Goal: Information Seeking & Learning: Learn about a topic

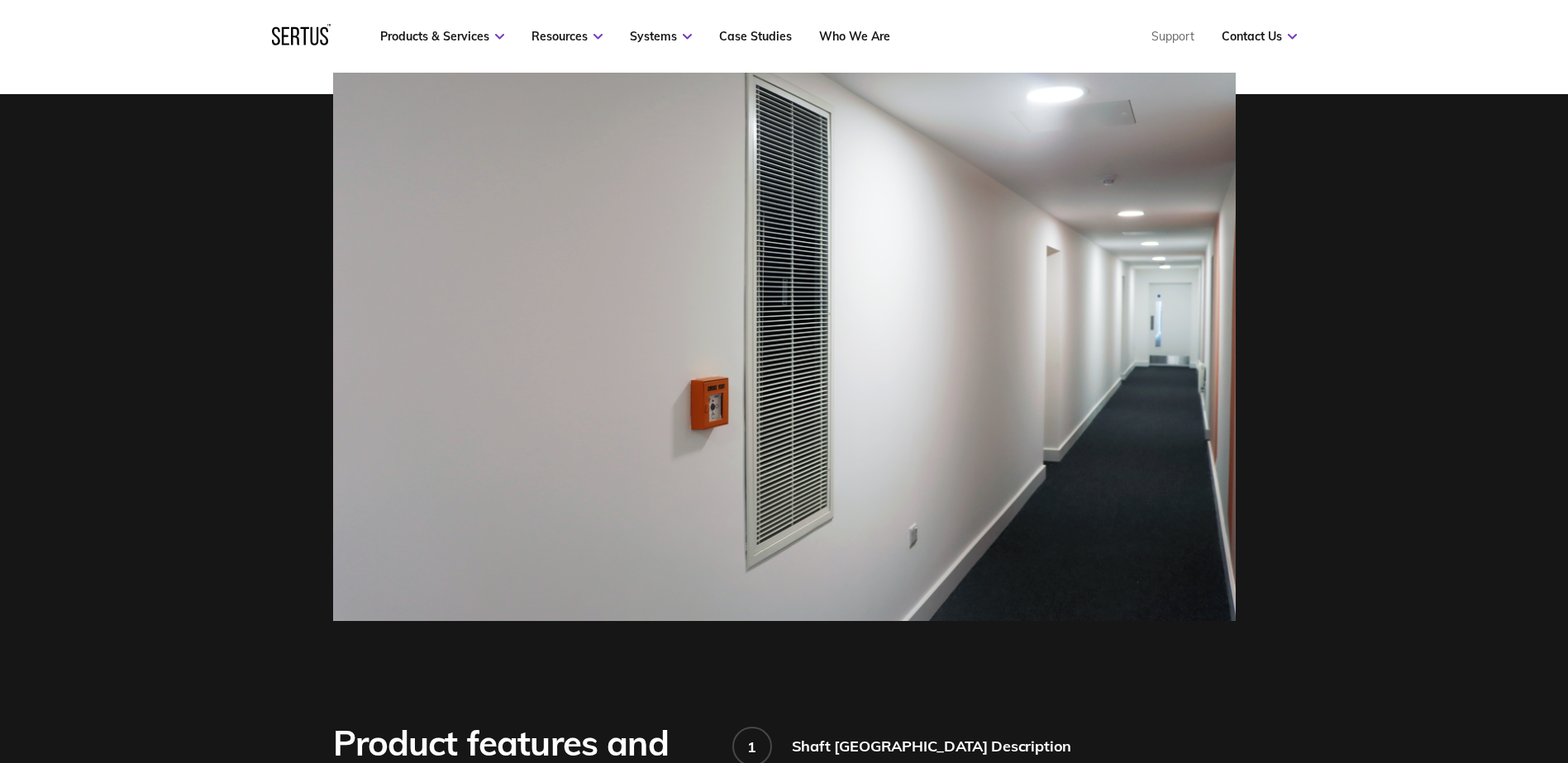
scroll to position [661, 0]
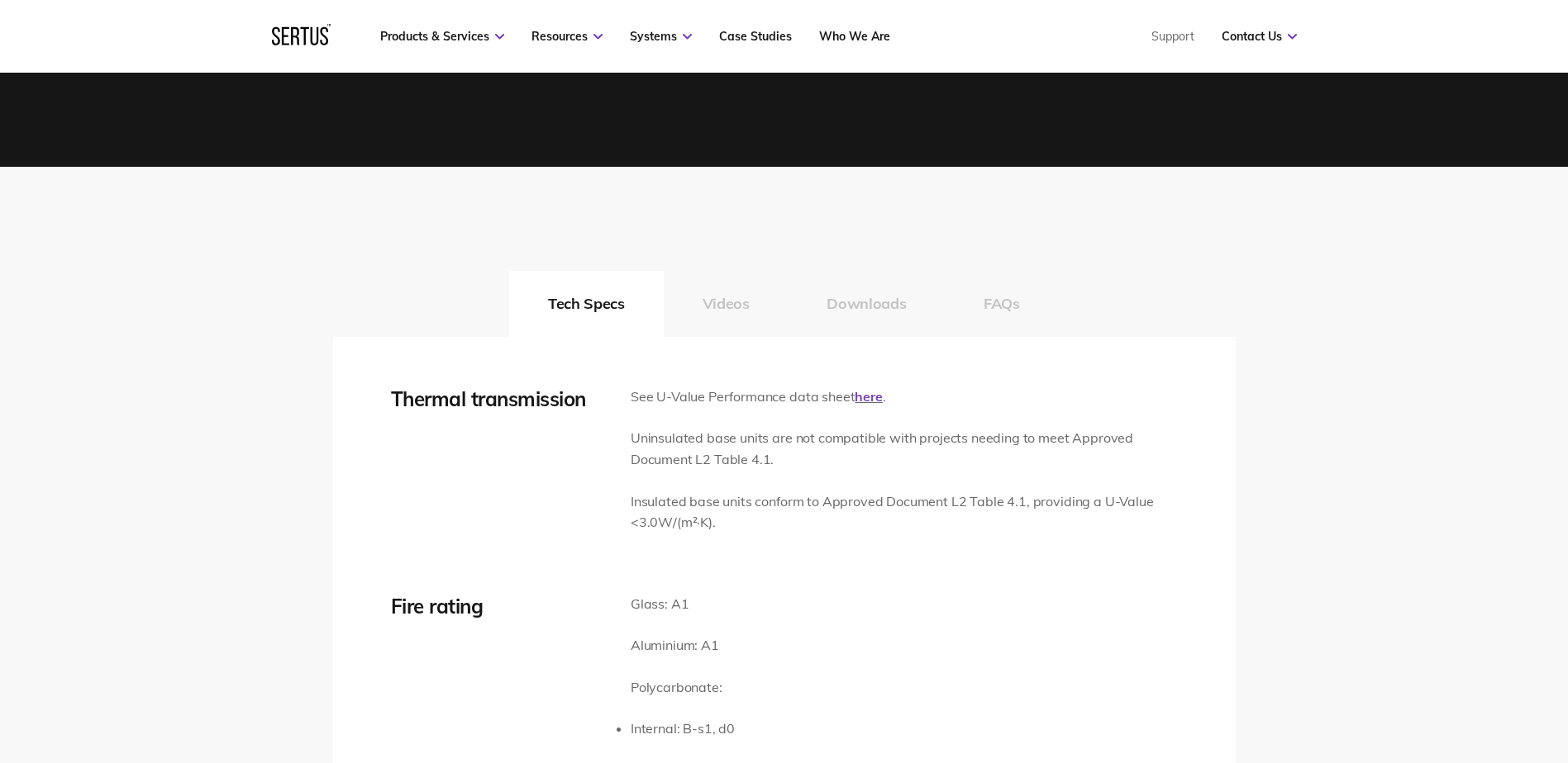
scroll to position [2396, 0]
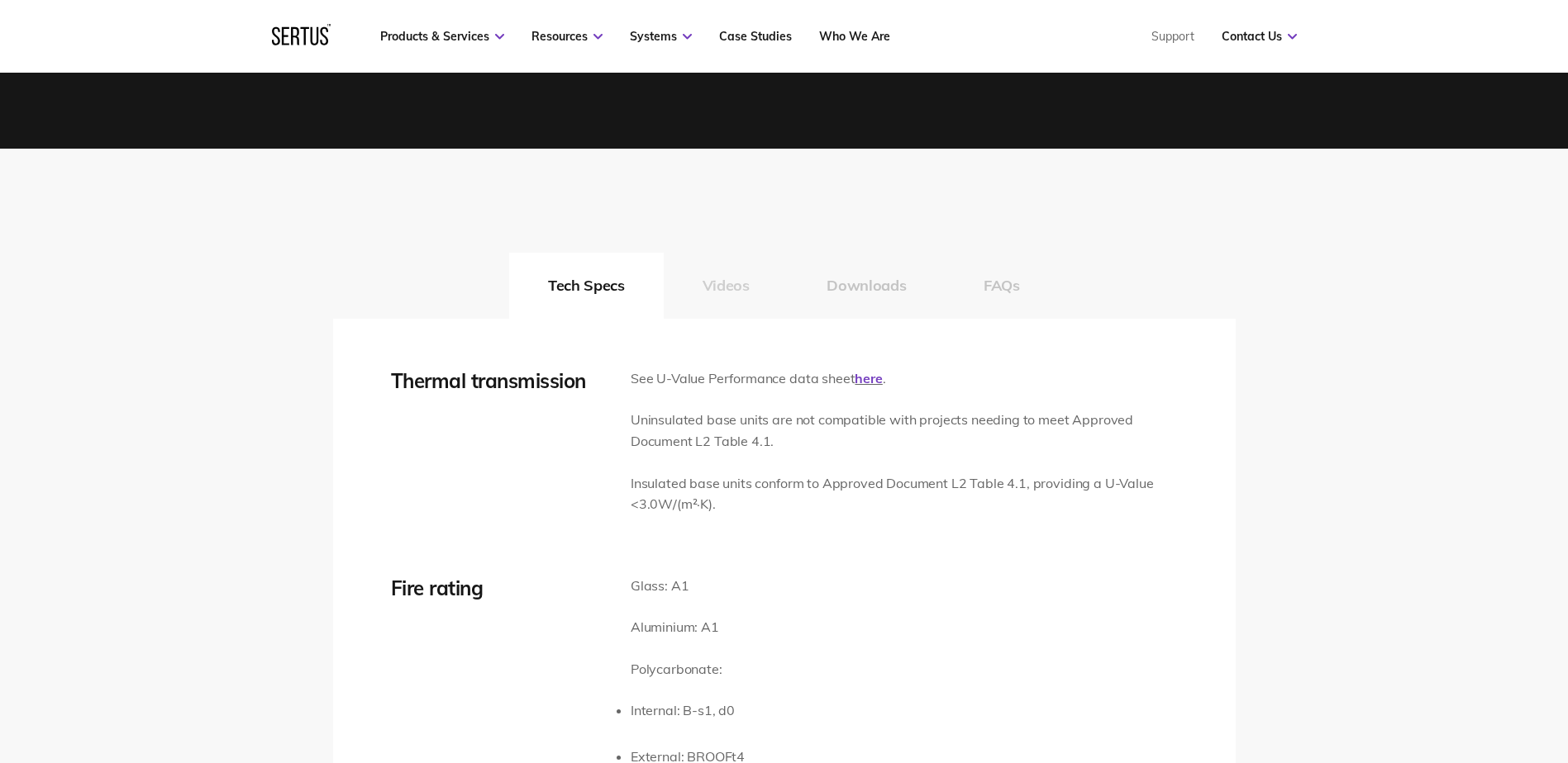
click at [717, 290] on button "Videos" at bounding box center [726, 286] width 125 height 66
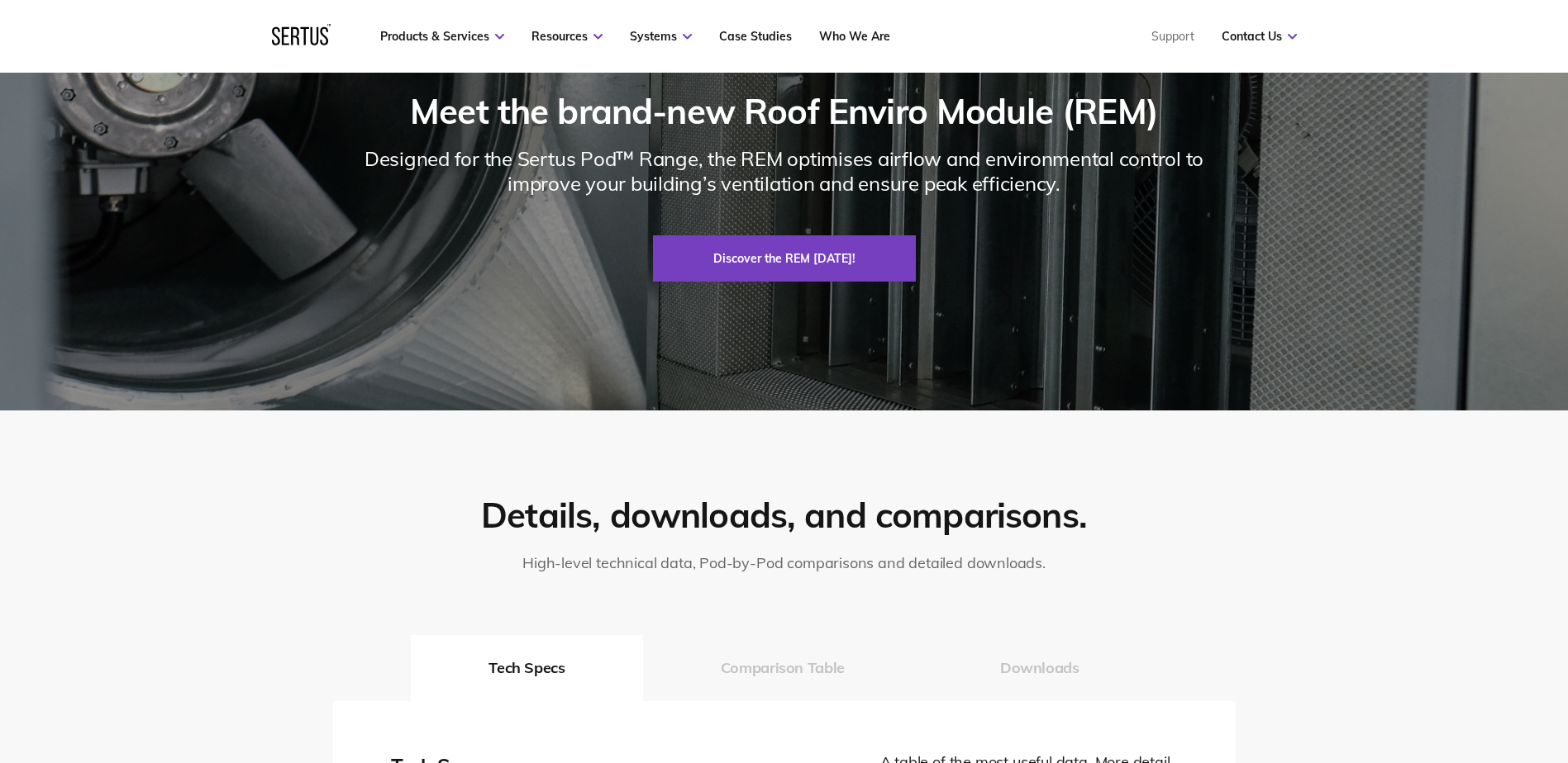
scroll to position [2148, 0]
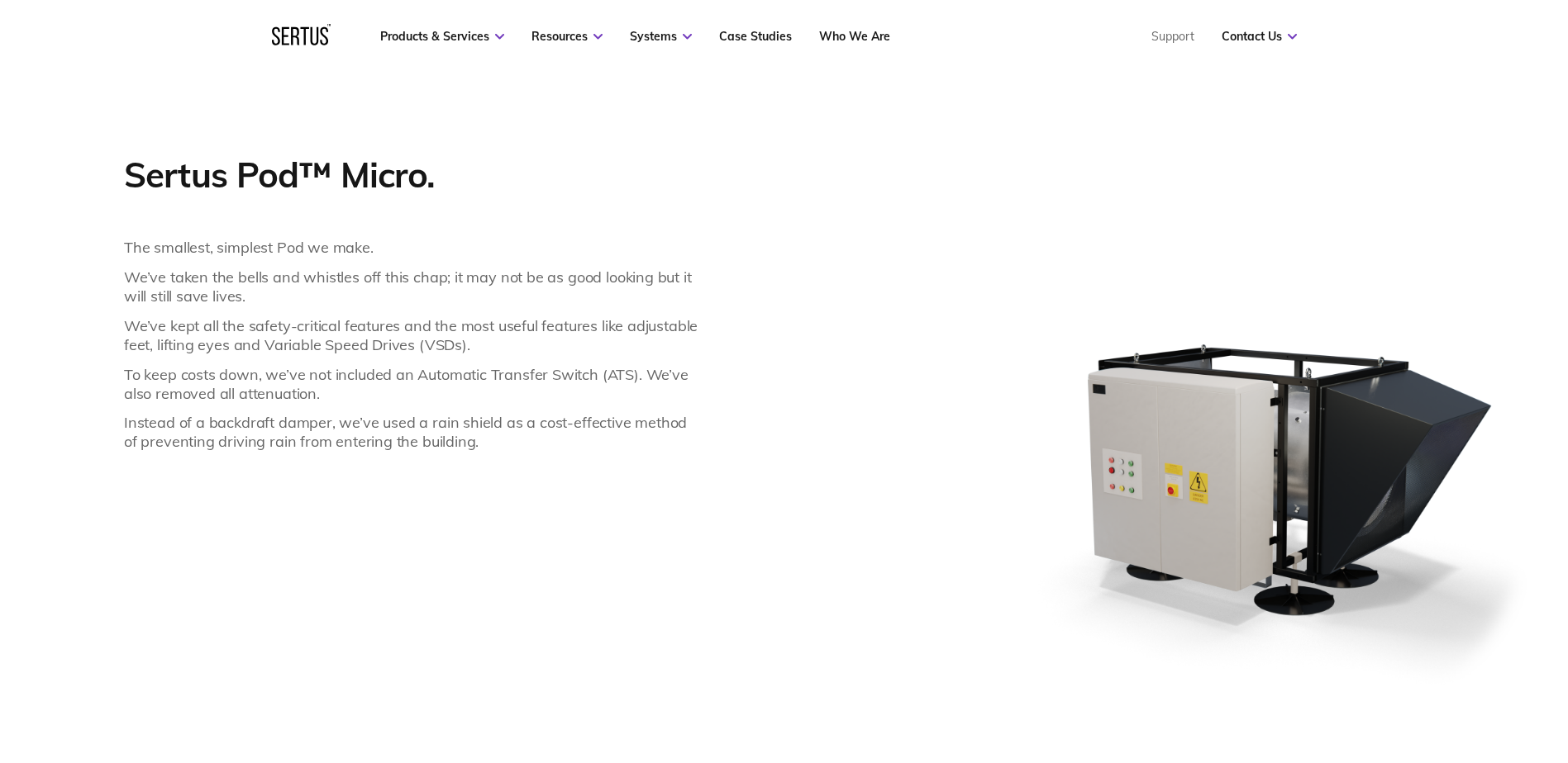
scroll to position [992, 0]
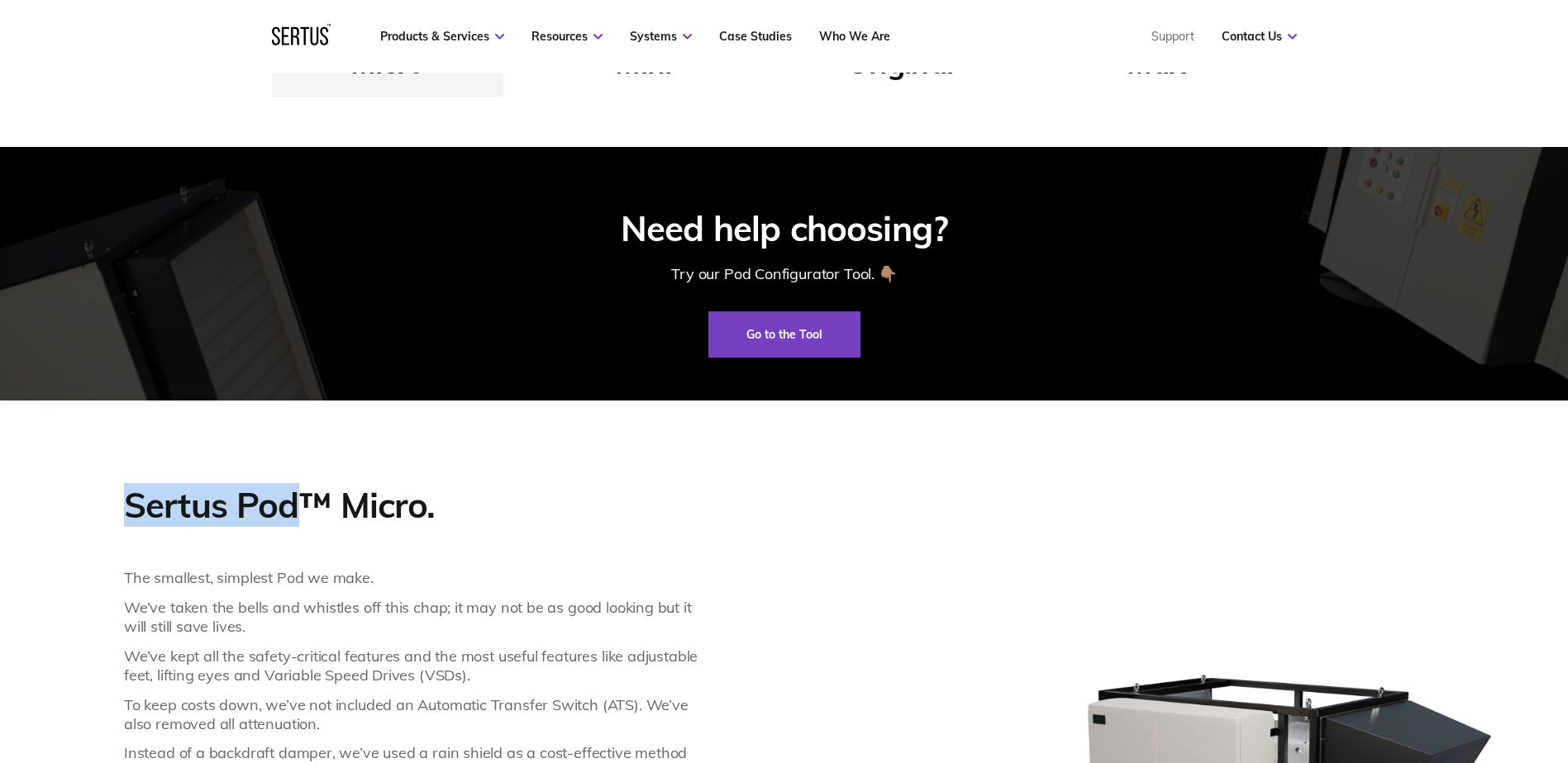
drag, startPoint x: 124, startPoint y: 503, endPoint x: 296, endPoint y: 516, distance: 172.5
click at [296, 516] on p "Sertus Pod™ Micro." at bounding box center [413, 505] width 578 height 44
drag, startPoint x: 296, startPoint y: 516, endPoint x: 281, endPoint y: 505, distance: 18.6
copy p "Sertus Pod"
